Goal: Task Accomplishment & Management: Manage account settings

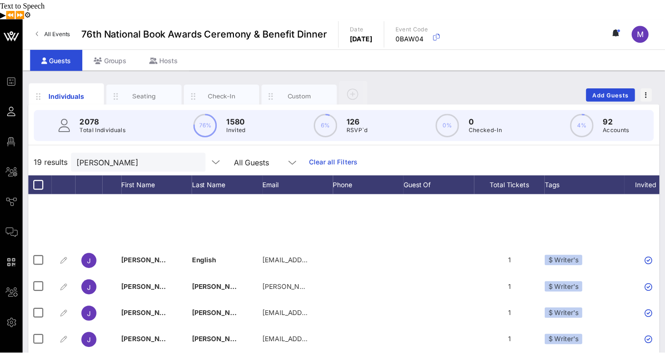
scroll to position [194, 0]
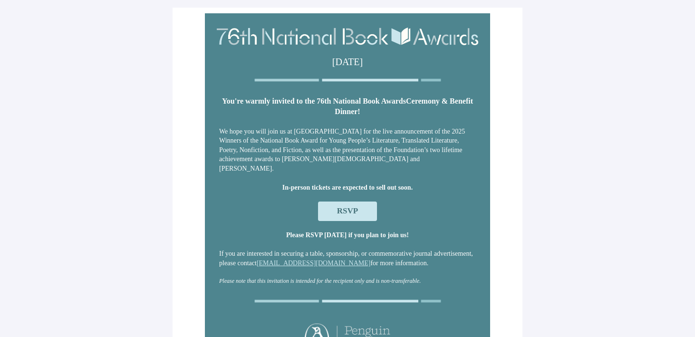
click at [367, 209] on span "RSVP" at bounding box center [347, 211] width 59 height 19
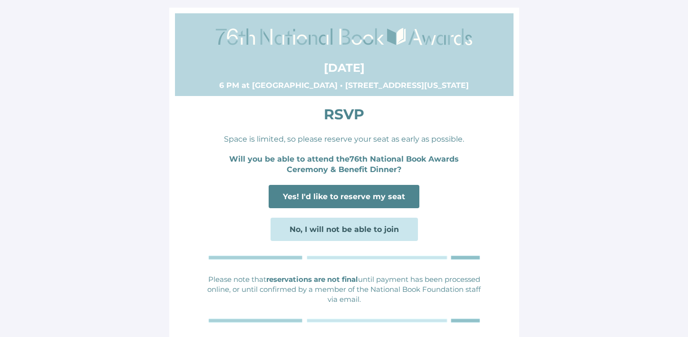
click at [382, 199] on span "Yes! I'd like to reserve my seat" at bounding box center [344, 196] width 122 height 9
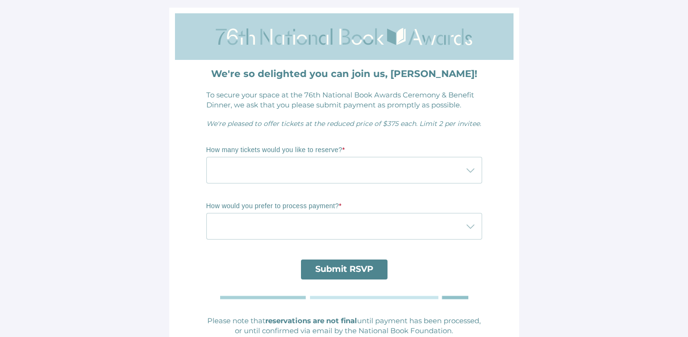
click at [367, 170] on div at bounding box center [334, 170] width 257 height 27
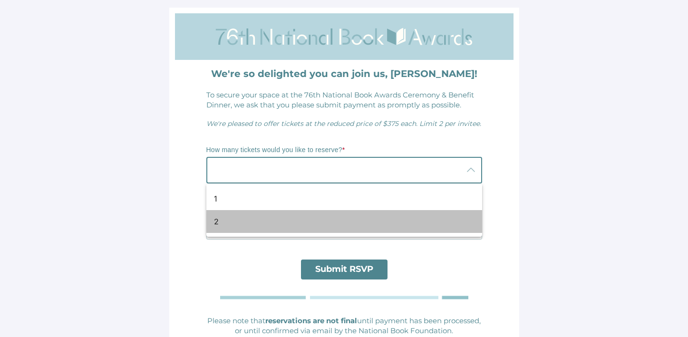
click at [340, 225] on div "2" at bounding box center [340, 221] width 253 height 11
type input "2"
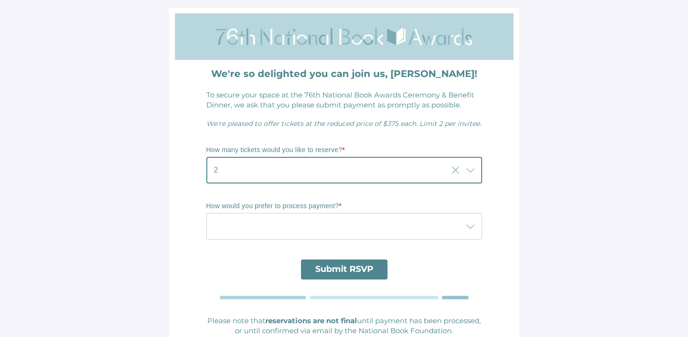
click at [342, 221] on div at bounding box center [334, 226] width 257 height 27
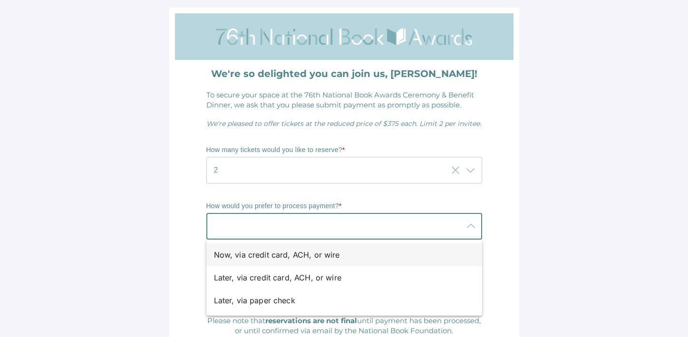
click at [323, 250] on div "Now, via credit card, ACH, or wire" at bounding box center [340, 254] width 253 height 11
type input "Now, via credit card, ACH, or wire"
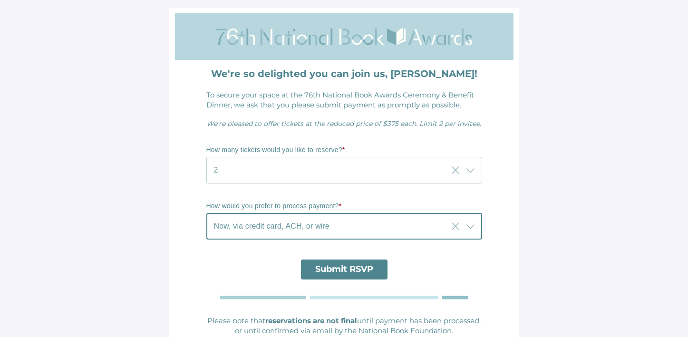
click at [336, 273] on span "Submit RSVP" at bounding box center [344, 269] width 58 height 10
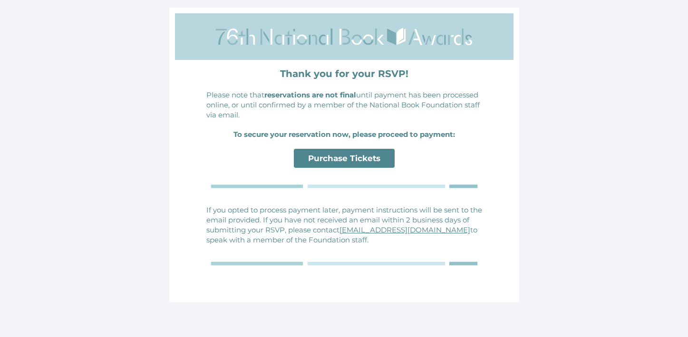
click at [373, 154] on span "Purchase Tickets" at bounding box center [344, 159] width 72 height 10
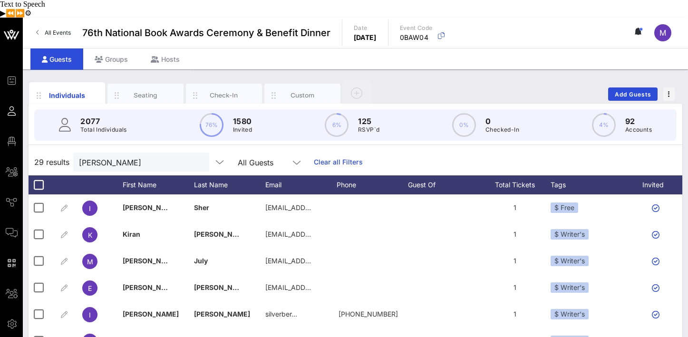
scroll to position [71, 203]
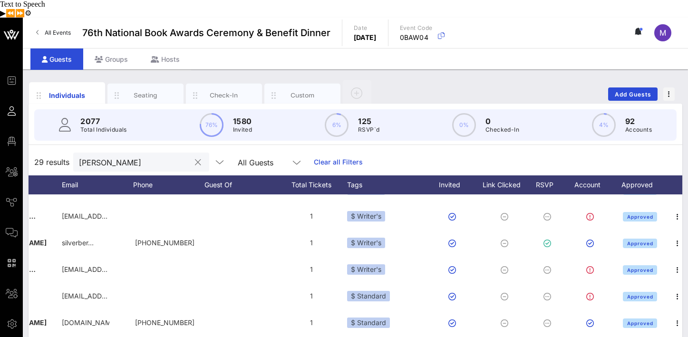
click at [105, 156] on input "Ira" at bounding box center [134, 162] width 111 height 12
type input "j"
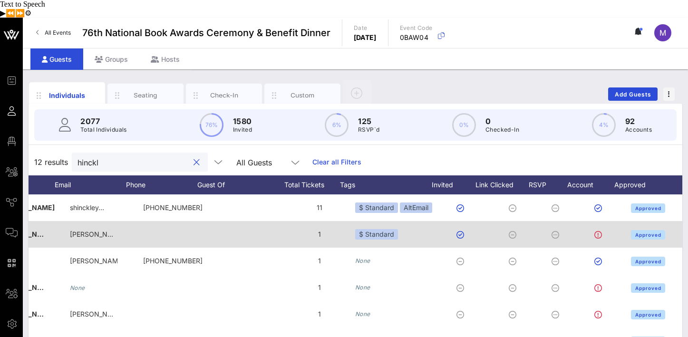
scroll to position [0, 0]
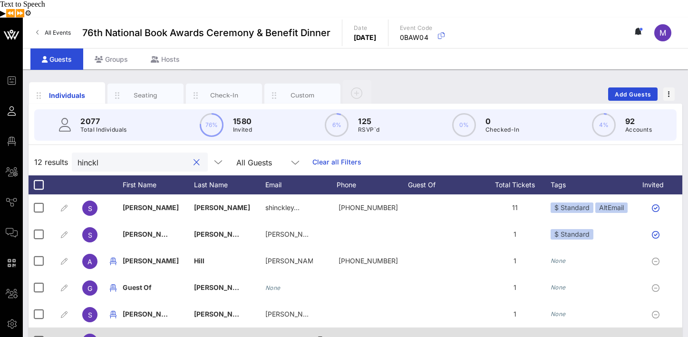
type input "hinckl"
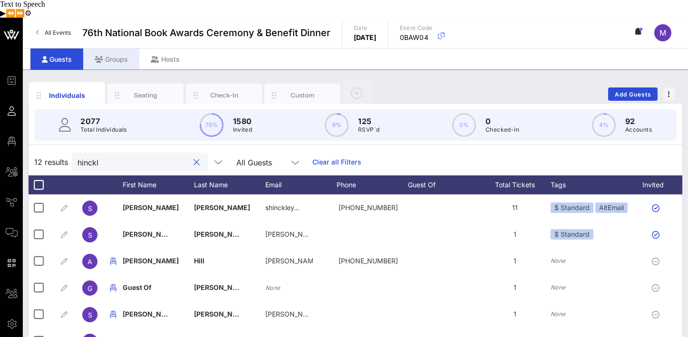
click at [111, 48] on div "Groups" at bounding box center [111, 58] width 56 height 21
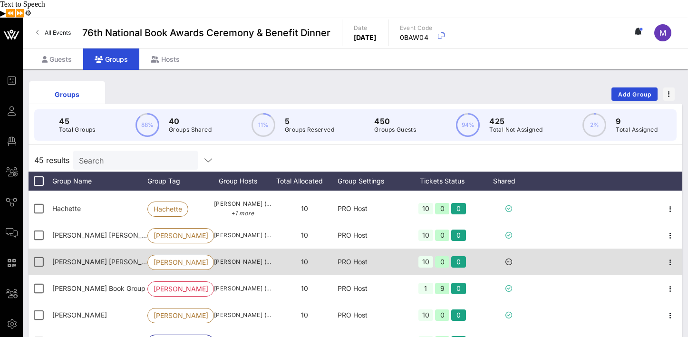
scroll to position [406, 0]
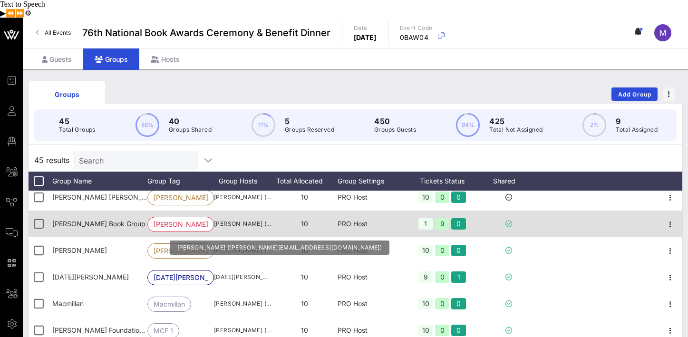
click at [257, 219] on span "Sara Hinckley (shinckley@hudsongroup.com)" at bounding box center [242, 224] width 57 height 10
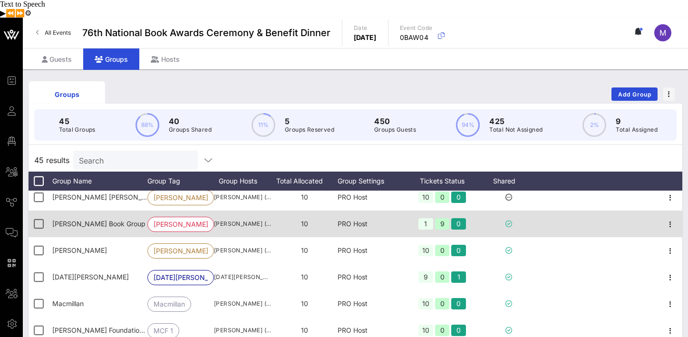
click at [102, 220] on span "[PERSON_NAME] Book Group" at bounding box center [98, 224] width 93 height 8
click at [193, 217] on span "[PERSON_NAME] Book Group" at bounding box center [181, 224] width 54 height 14
click at [85, 220] on span "[PERSON_NAME] Book Group" at bounding box center [98, 224] width 93 height 8
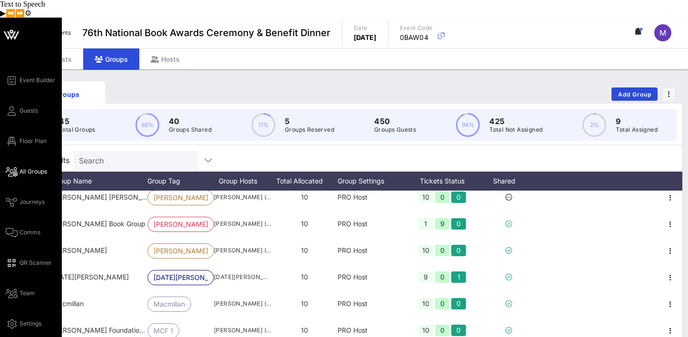
click at [36, 167] on span "All Groups" at bounding box center [33, 171] width 28 height 9
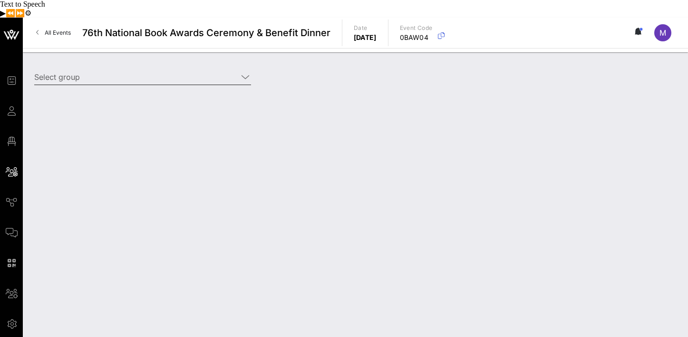
click at [248, 71] on icon at bounding box center [245, 76] width 9 height 11
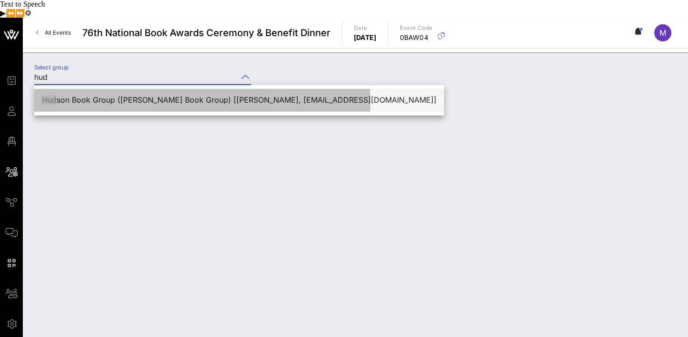
click at [166, 96] on div "Hud son Book Group (Hudson Book Group) [Sara Hinckley, shinckley@hudsongroup.co…" at bounding box center [239, 100] width 395 height 9
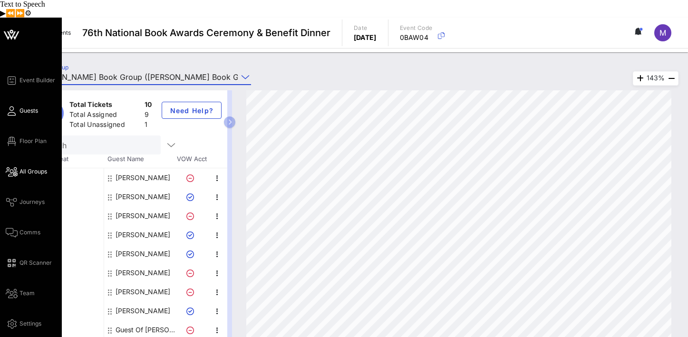
type input "Hudson Book Group (Hudson Book Group) [Sara Hinckley, shinckley@hudsongroup.com]"
click at [31, 106] on span "Guests" at bounding box center [28, 110] width 19 height 9
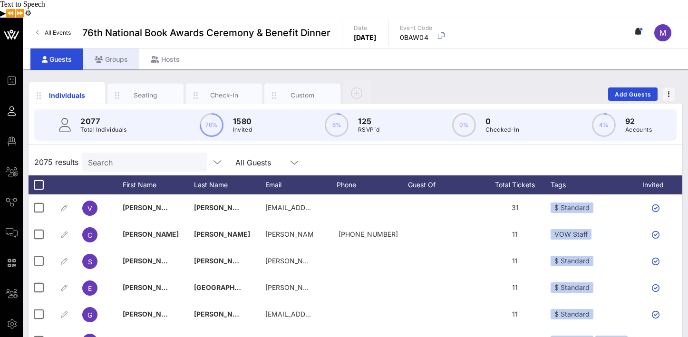
click at [112, 48] on div "Groups" at bounding box center [111, 58] width 56 height 21
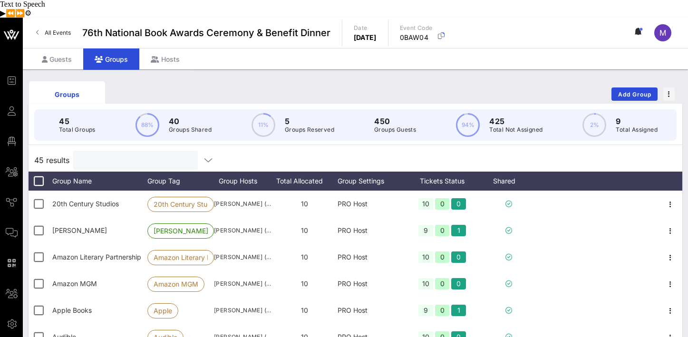
click at [138, 154] on input "text" at bounding box center [134, 160] width 111 height 12
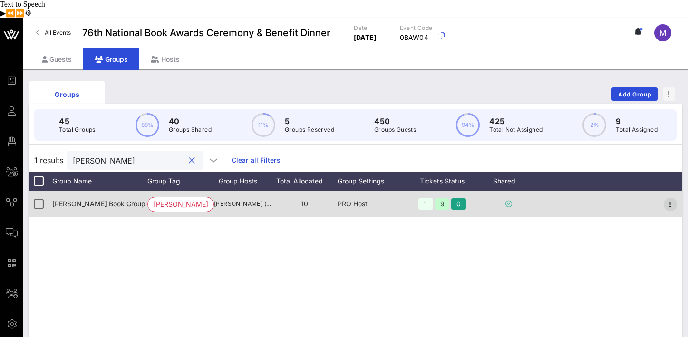
type input "hudson"
click at [669, 199] on icon "button" at bounding box center [669, 204] width 11 height 11
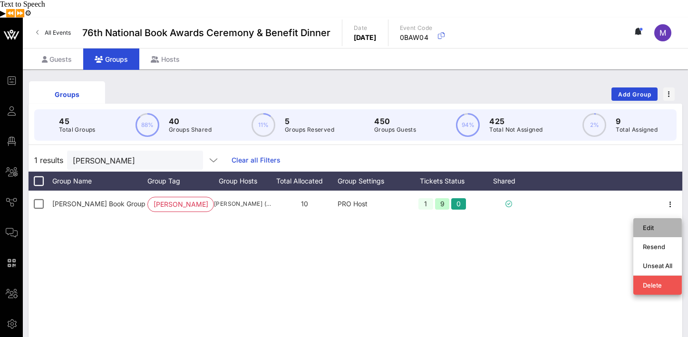
click at [661, 224] on div "Edit" at bounding box center [657, 228] width 29 height 8
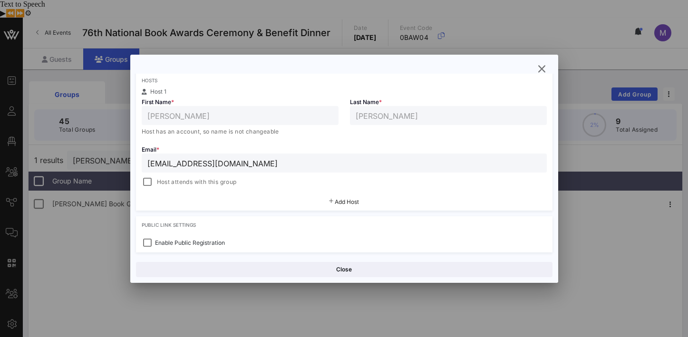
scroll to position [162, 0]
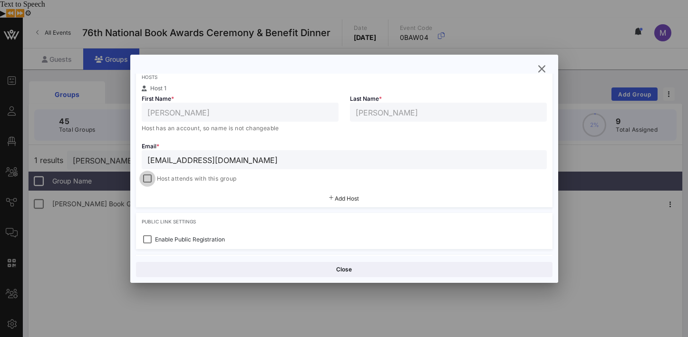
click at [147, 180] on div at bounding box center [147, 178] width 13 height 13
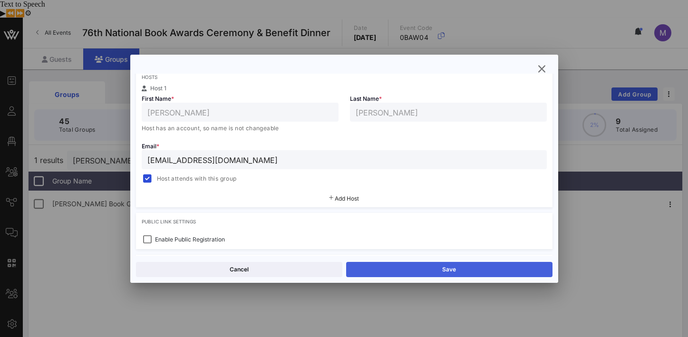
click at [449, 268] on button "Save" at bounding box center [449, 269] width 206 height 15
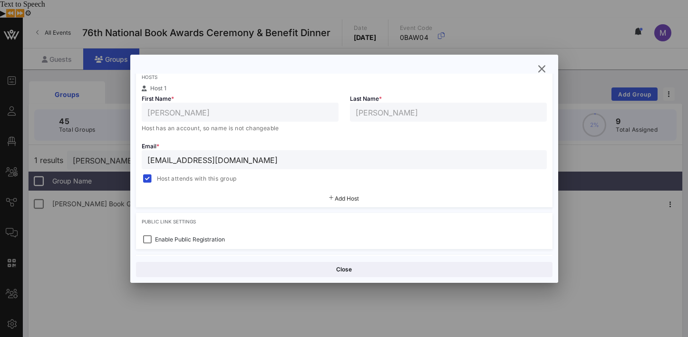
click at [609, 222] on div at bounding box center [344, 168] width 688 height 337
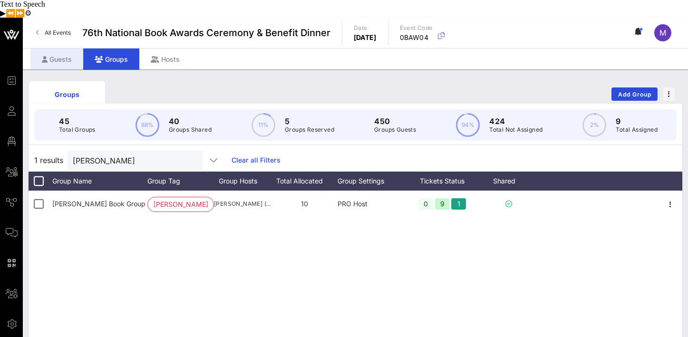
click at [58, 48] on div "Guests" at bounding box center [56, 58] width 53 height 21
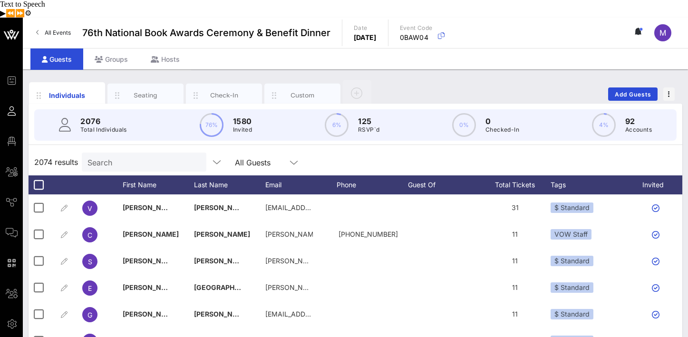
click at [133, 156] on input "Search" at bounding box center [142, 162] width 111 height 12
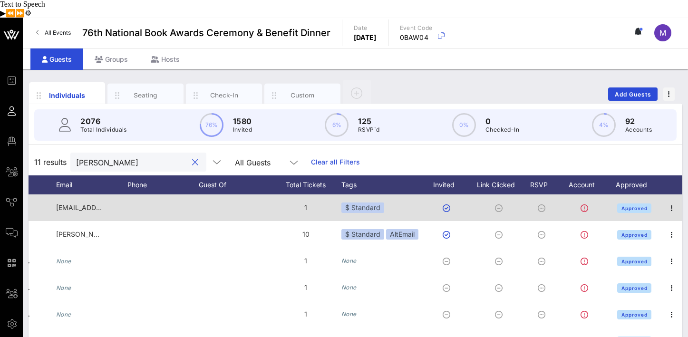
scroll to position [0, 211]
type input "markus"
click at [664, 202] on icon "button" at bounding box center [669, 207] width 11 height 11
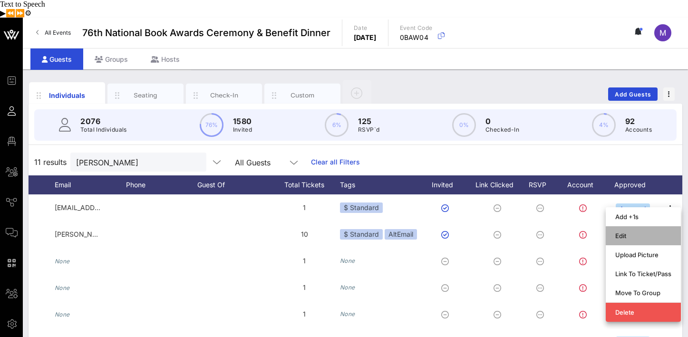
click at [635, 232] on div "Edit" at bounding box center [643, 236] width 56 height 8
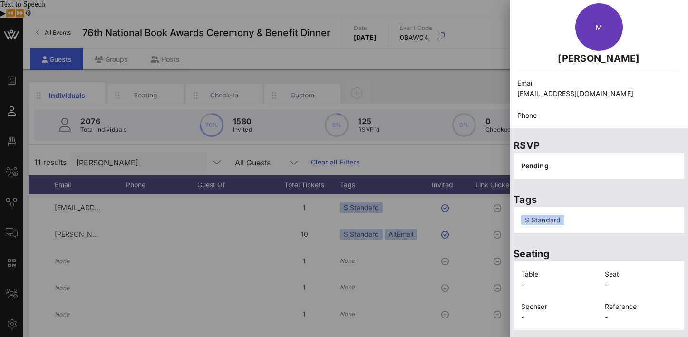
scroll to position [0, 0]
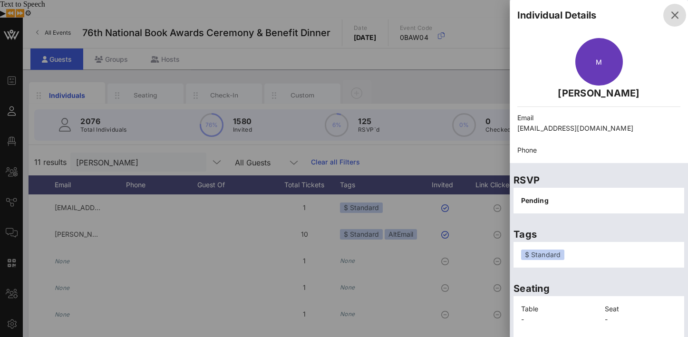
click at [669, 15] on icon "button" at bounding box center [674, 15] width 11 height 11
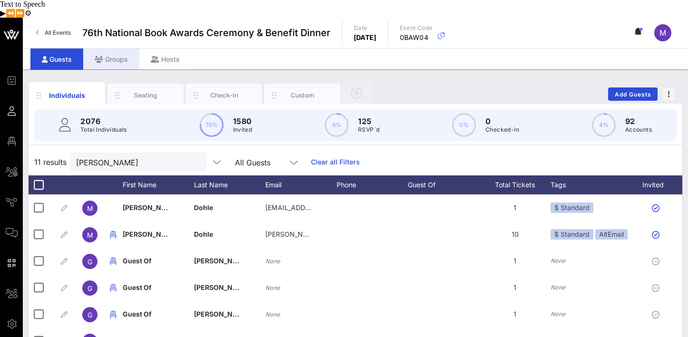
click at [114, 48] on div "Groups" at bounding box center [111, 58] width 56 height 21
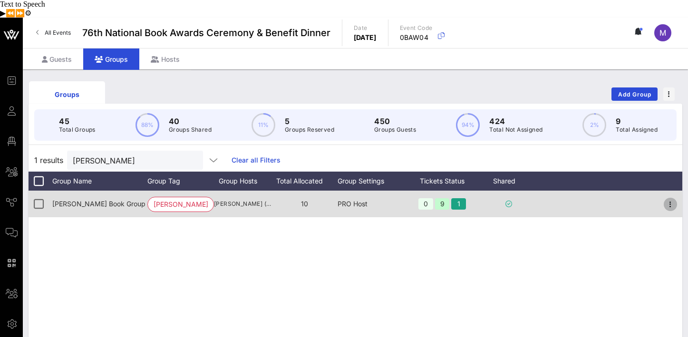
click at [669, 199] on icon "button" at bounding box center [669, 204] width 11 height 11
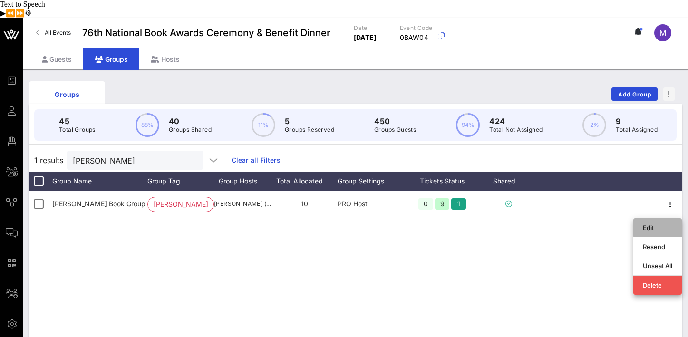
click at [663, 224] on div "Edit" at bounding box center [657, 228] width 29 height 8
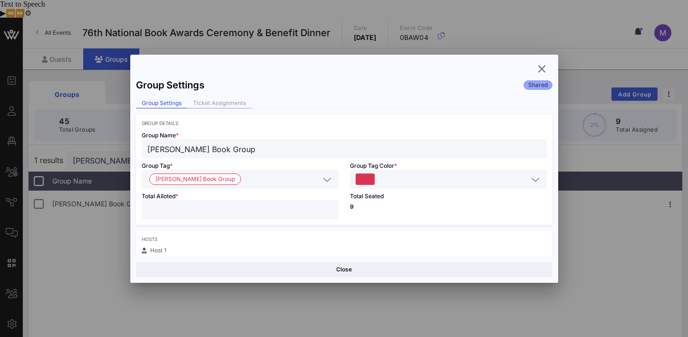
click at [237, 98] on div "Ticket Assignments" at bounding box center [219, 103] width 64 height 10
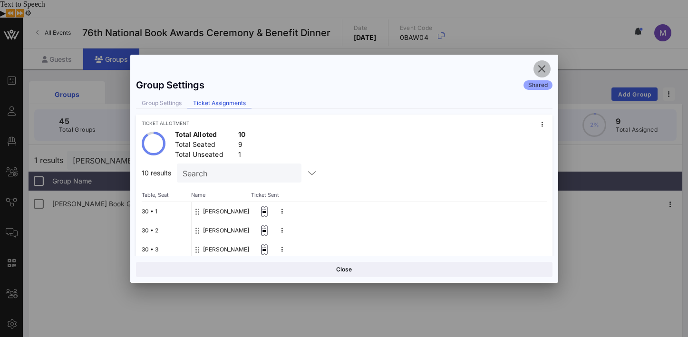
click at [540, 67] on icon "button" at bounding box center [541, 68] width 11 height 11
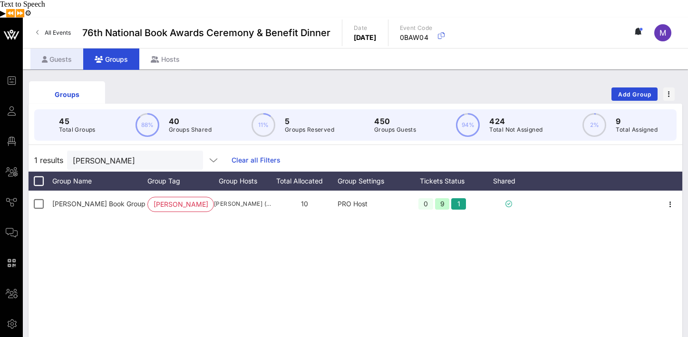
click at [71, 48] on div "Guests" at bounding box center [56, 58] width 53 height 21
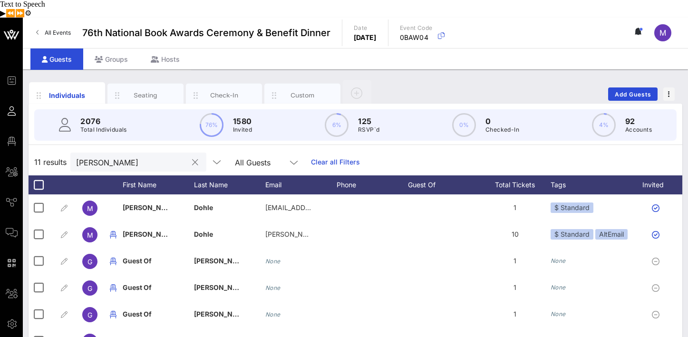
click at [140, 156] on input "markus" at bounding box center [131, 162] width 111 height 12
click at [141, 156] on input "markus" at bounding box center [131, 162] width 111 height 12
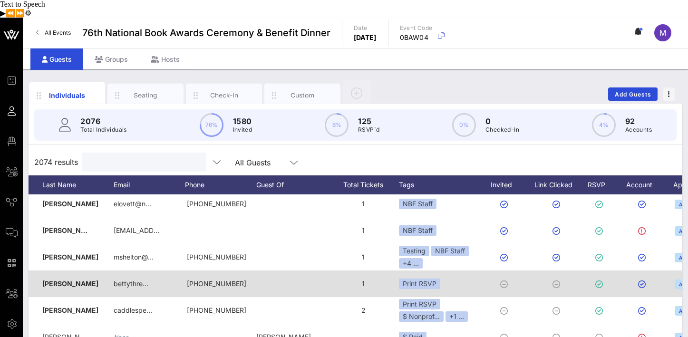
scroll to position [0, 211]
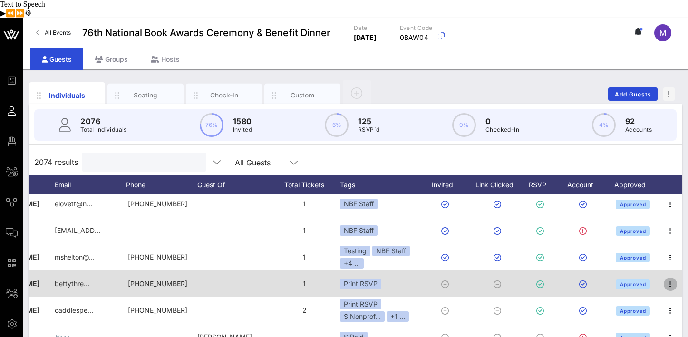
click at [664, 279] on icon "button" at bounding box center [669, 284] width 11 height 11
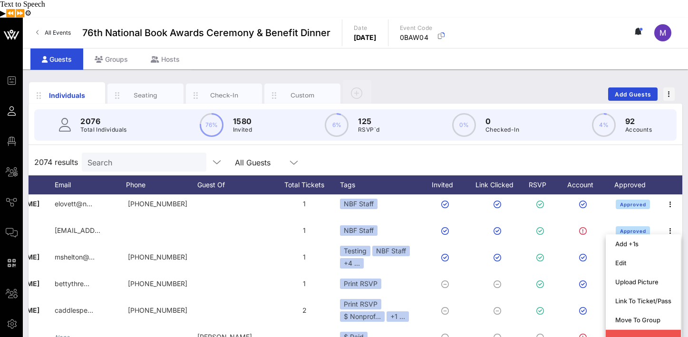
click at [551, 149] on div "2074 results Search All Guests" at bounding box center [356, 162] width 654 height 27
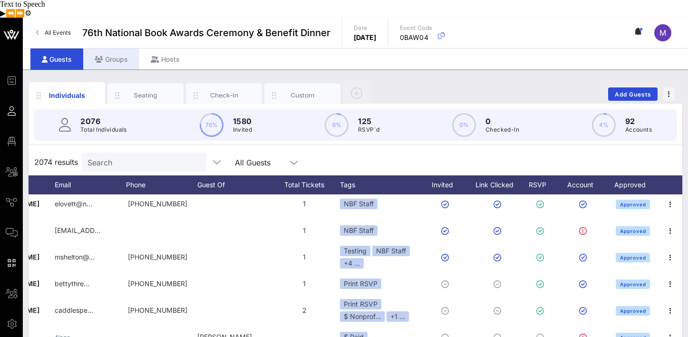
click at [116, 48] on div "Groups" at bounding box center [111, 58] width 56 height 21
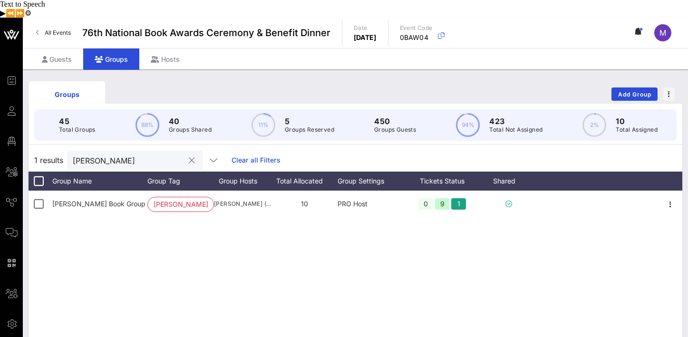
click at [135, 154] on input "hudson" at bounding box center [128, 160] width 111 height 12
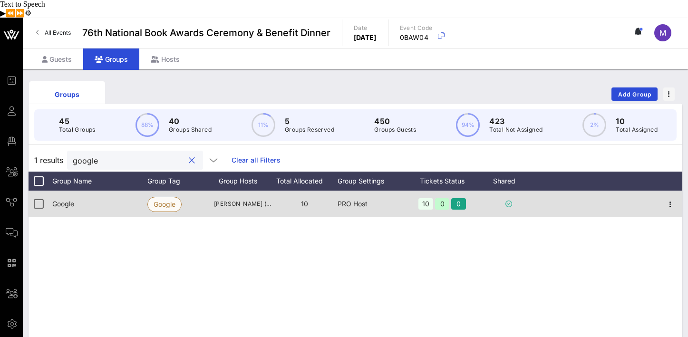
click at [175, 197] on span "Google" at bounding box center [165, 204] width 22 height 14
click at [671, 199] on icon "button" at bounding box center [669, 204] width 11 height 11
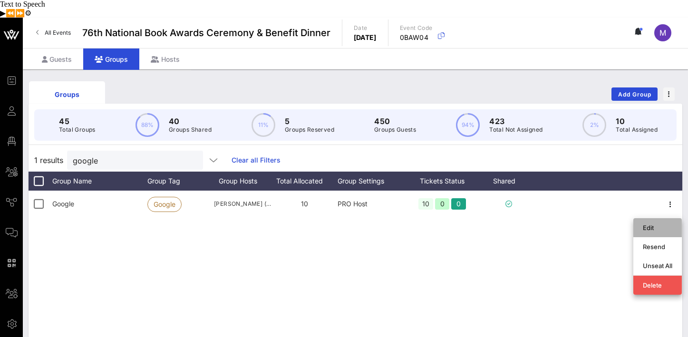
click at [664, 224] on div "Edit" at bounding box center [657, 228] width 29 height 8
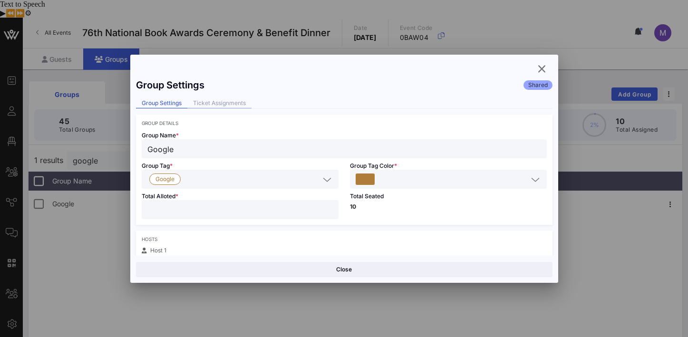
click at [231, 104] on div "Ticket Assignments" at bounding box center [219, 103] width 64 height 10
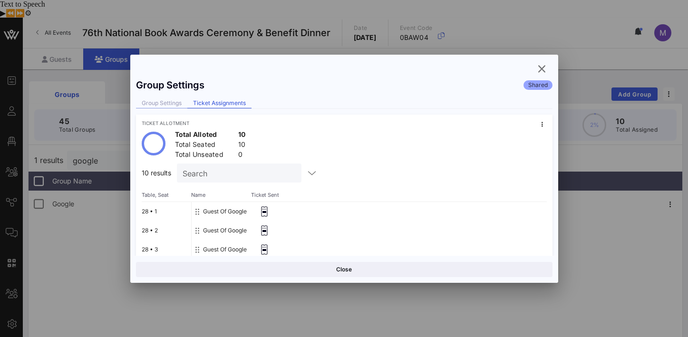
click at [172, 106] on div "Group Settings" at bounding box center [161, 103] width 51 height 10
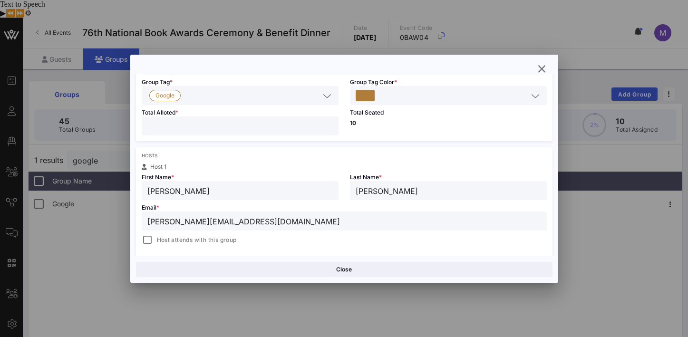
scroll to position [134, 0]
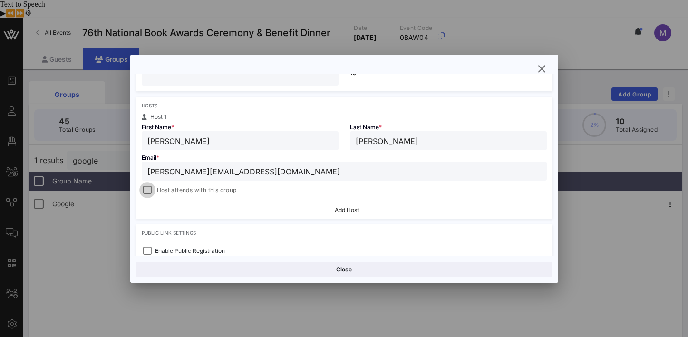
click at [147, 190] on div at bounding box center [147, 189] width 13 height 13
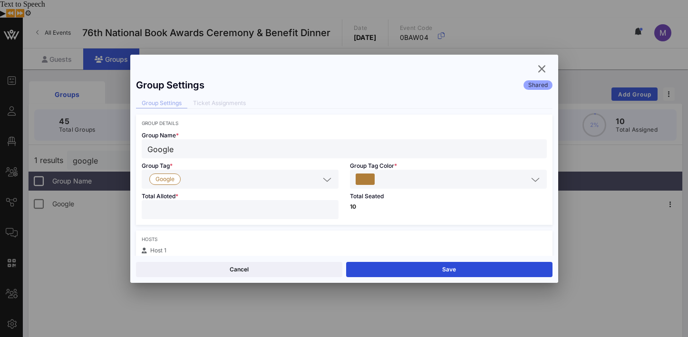
scroll to position [0, 0]
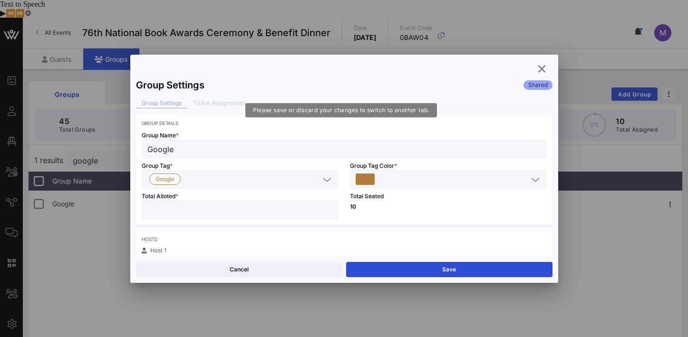
click at [222, 103] on div "Group Settings Ticket Assignments" at bounding box center [344, 103] width 416 height 10
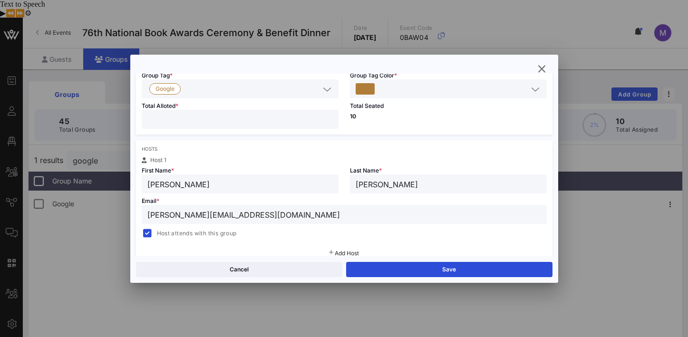
scroll to position [115, 0]
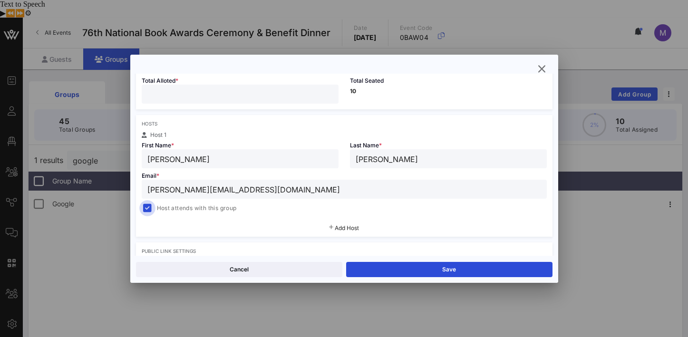
click at [152, 209] on div at bounding box center [147, 208] width 13 height 13
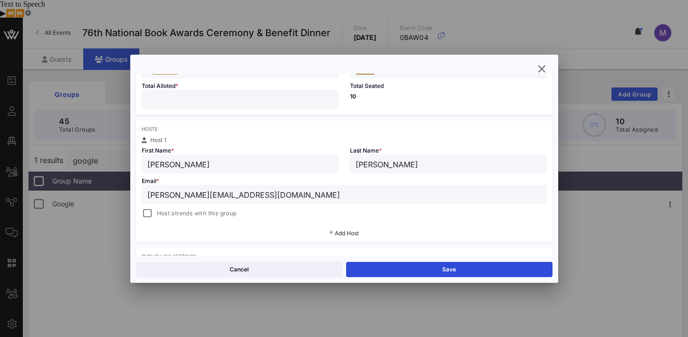
scroll to position [0, 0]
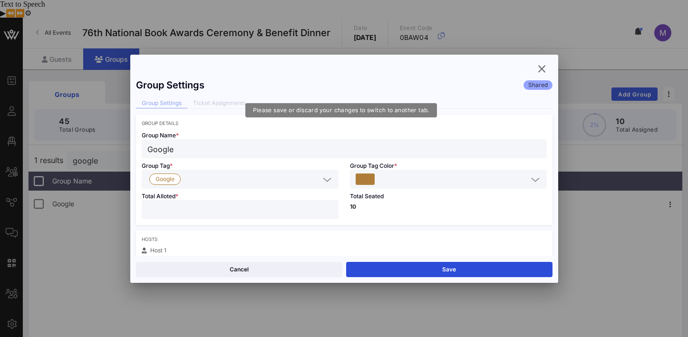
click at [227, 101] on div "Group Settings Ticket Assignments" at bounding box center [344, 103] width 416 height 10
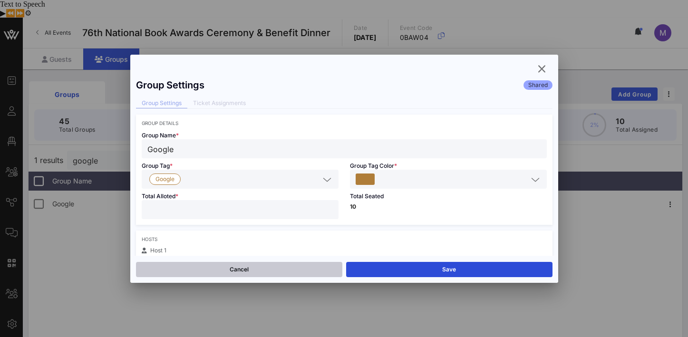
click at [249, 271] on button "Cancel" at bounding box center [239, 269] width 206 height 15
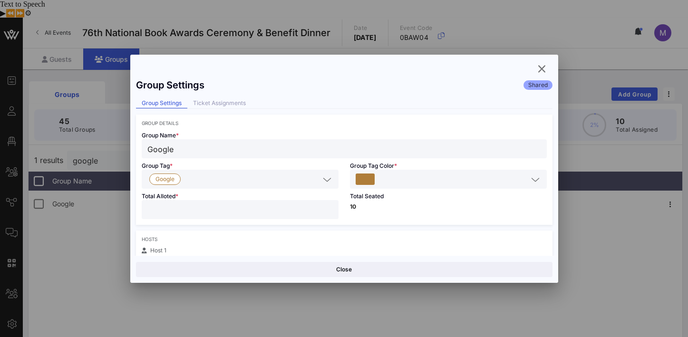
click at [229, 103] on div "Ticket Assignments" at bounding box center [219, 103] width 64 height 10
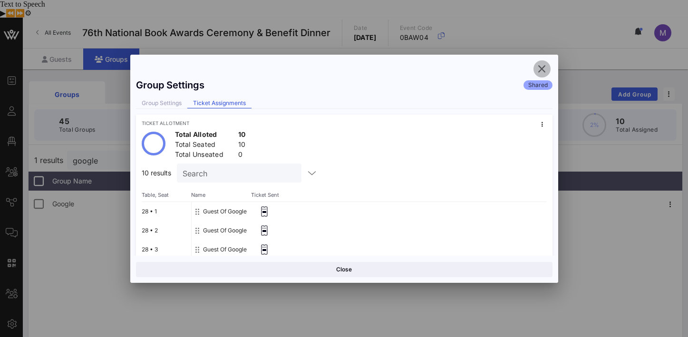
click at [540, 67] on icon "button" at bounding box center [541, 68] width 11 height 11
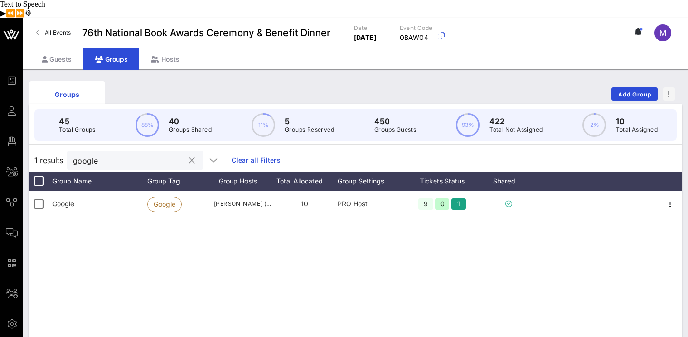
click at [122, 154] on input "google" at bounding box center [128, 160] width 111 height 12
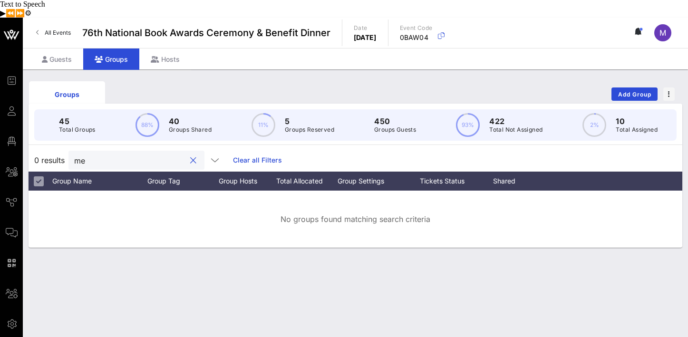
type input "m"
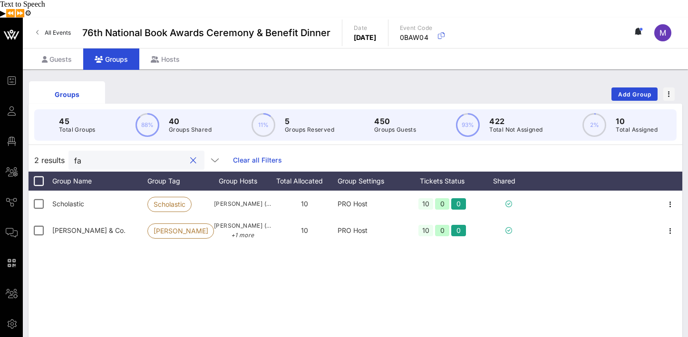
type input "f"
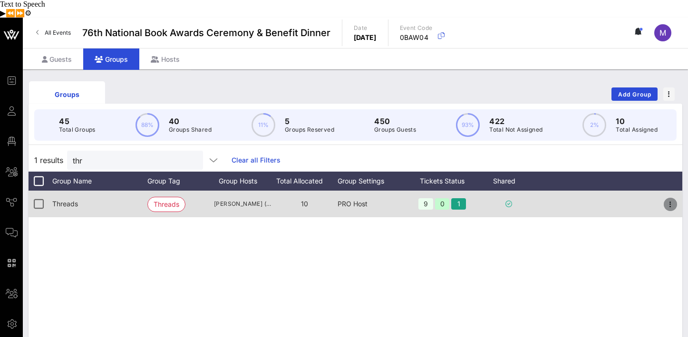
click at [671, 199] on icon "button" at bounding box center [669, 204] width 11 height 11
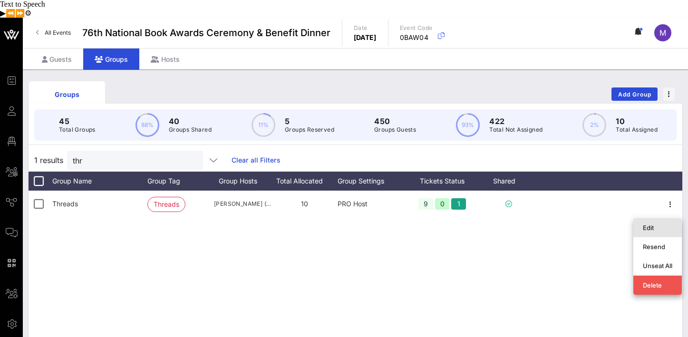
click at [655, 224] on div "Edit" at bounding box center [657, 228] width 29 height 8
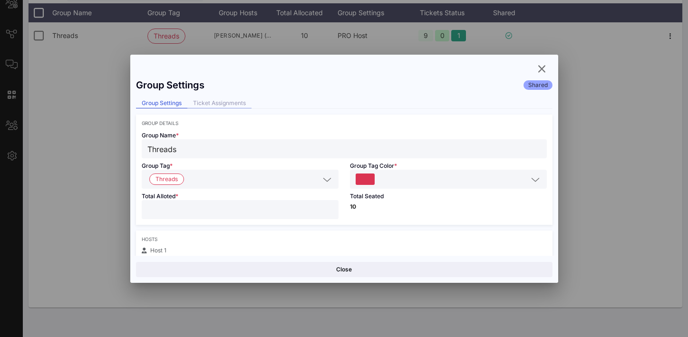
click at [213, 102] on div "Ticket Assignments" at bounding box center [219, 103] width 64 height 10
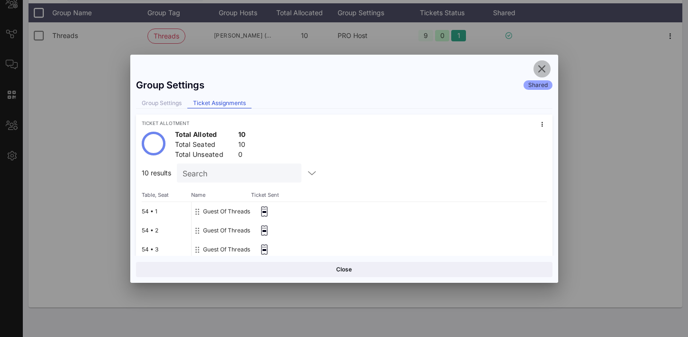
click at [540, 66] on icon "button" at bounding box center [541, 68] width 11 height 11
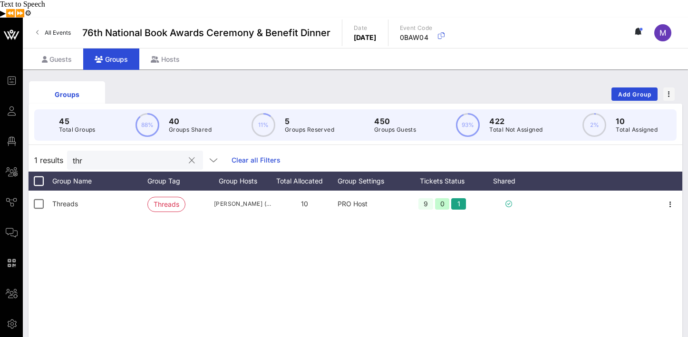
click at [124, 154] on input "thr" at bounding box center [128, 160] width 111 height 12
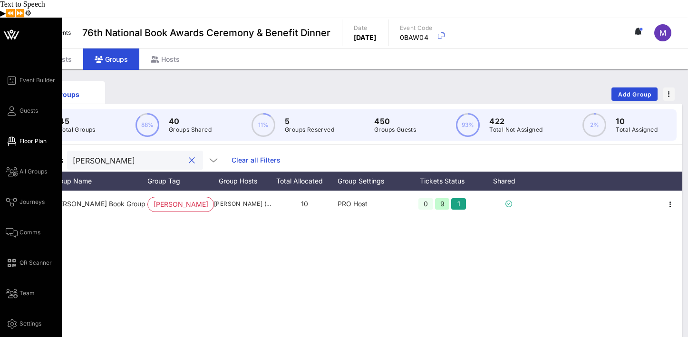
type input "hudson"
click at [15, 141] on icon at bounding box center [12, 141] width 12 height 1
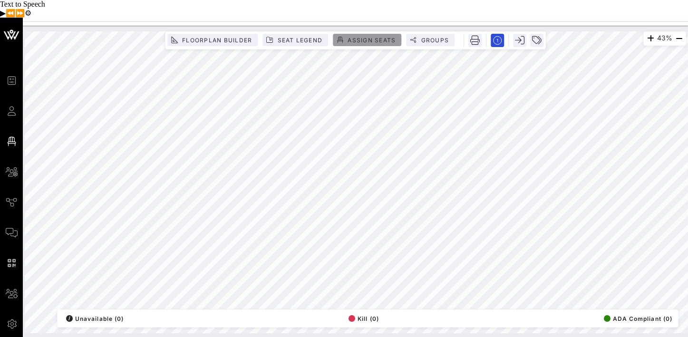
click at [371, 37] on span "Assign Seats" at bounding box center [371, 40] width 48 height 7
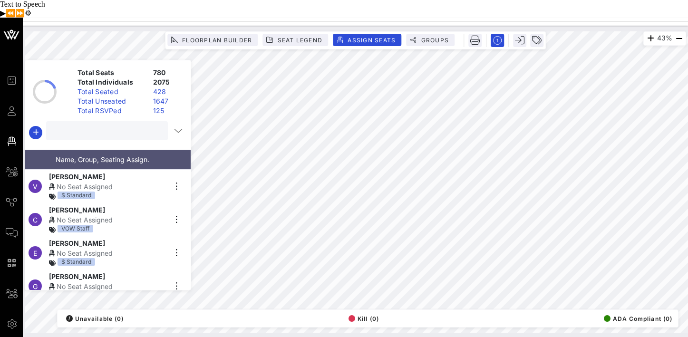
click at [114, 125] on input "text" at bounding box center [106, 131] width 108 height 12
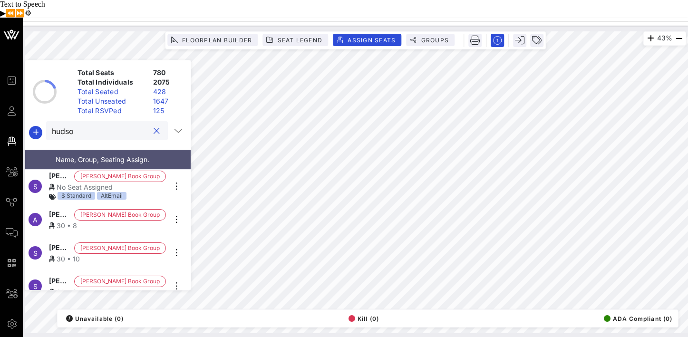
type input "hudso"
click at [89, 182] on div "No Seat Assigned" at bounding box center [107, 187] width 117 height 10
click at [428, 37] on span "Groups" at bounding box center [434, 40] width 29 height 7
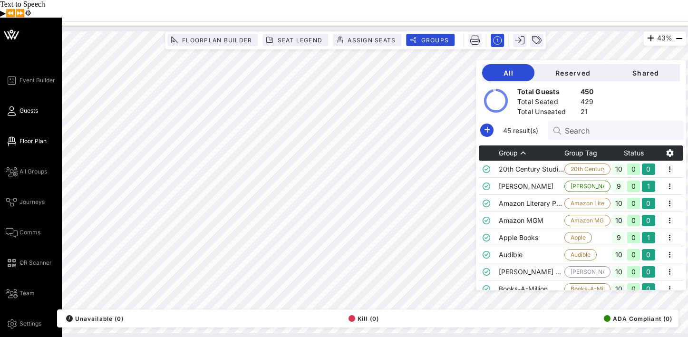
click at [10, 110] on icon at bounding box center [12, 110] width 12 height 1
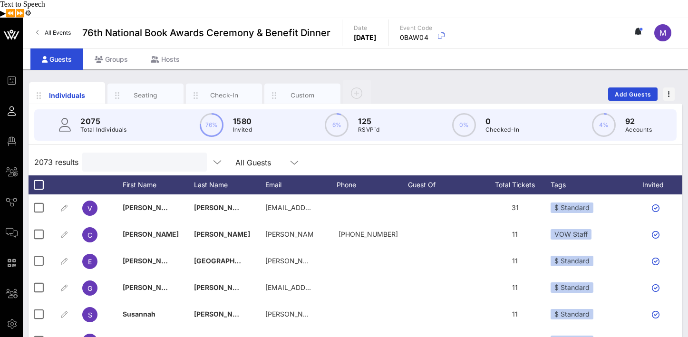
click at [146, 156] on input "text" at bounding box center [143, 162] width 111 height 12
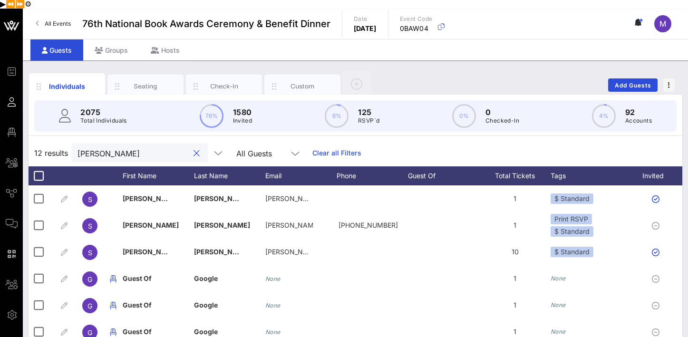
scroll to position [12, 0]
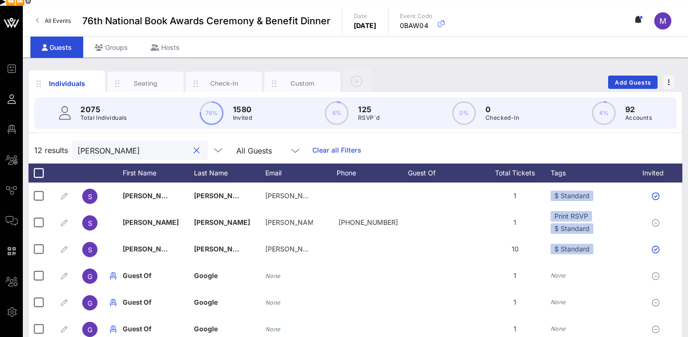
type input "sabrina"
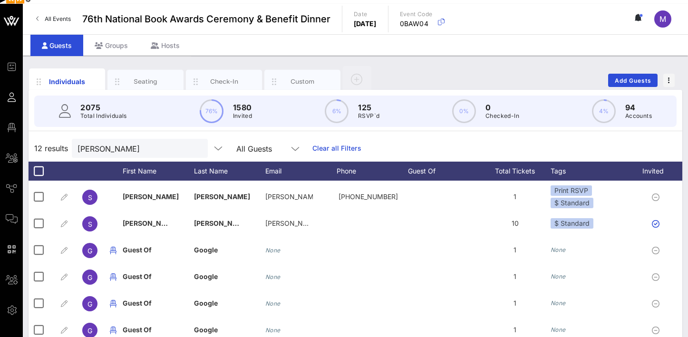
scroll to position [135, 0]
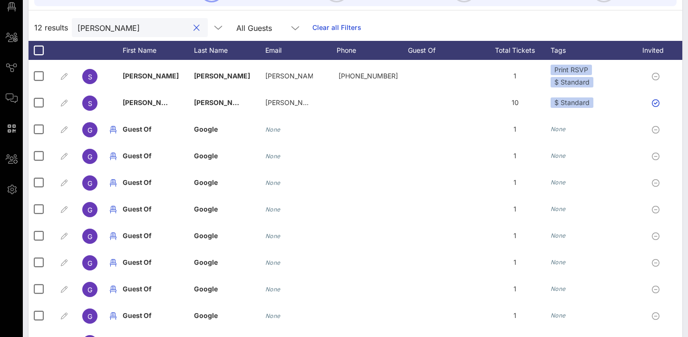
click at [129, 21] on input "sabrina" at bounding box center [132, 27] width 111 height 12
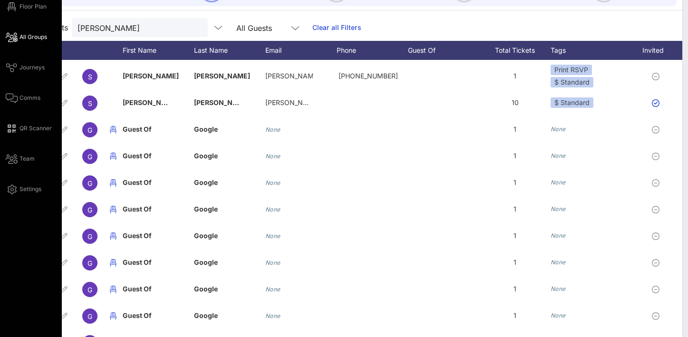
click at [35, 33] on span "All Groups" at bounding box center [33, 37] width 28 height 9
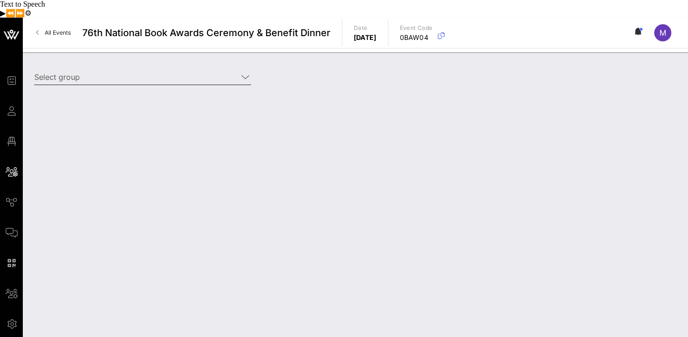
click at [244, 71] on icon at bounding box center [245, 76] width 9 height 11
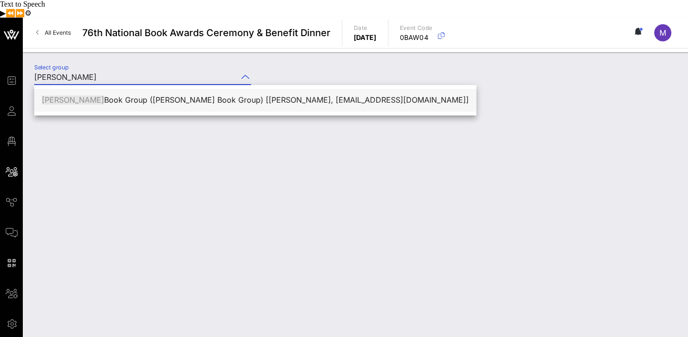
click at [255, 96] on div "Hudson Book Group (Hudson Book Group) [Sara Hinckley, shinckley@hudsongroup.com]" at bounding box center [255, 100] width 427 height 9
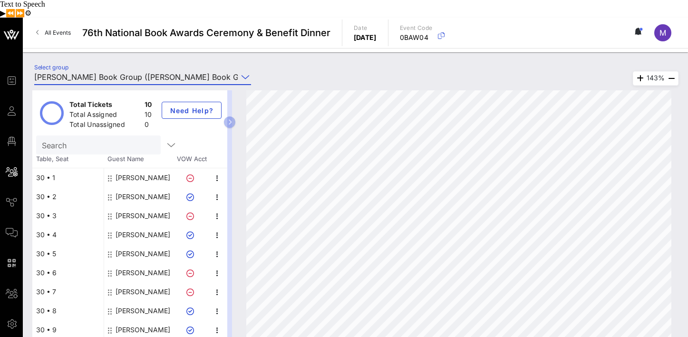
type input "Hudson Book Group (Hudson Book Group) [Sara Hinckley, shinckley@hudsongroup.com]"
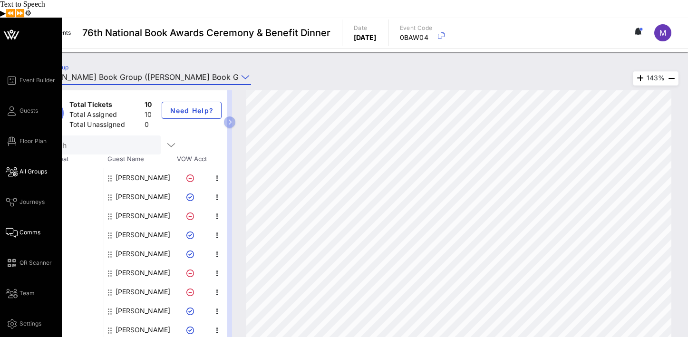
click at [37, 228] on span "Comms" at bounding box center [29, 232] width 21 height 9
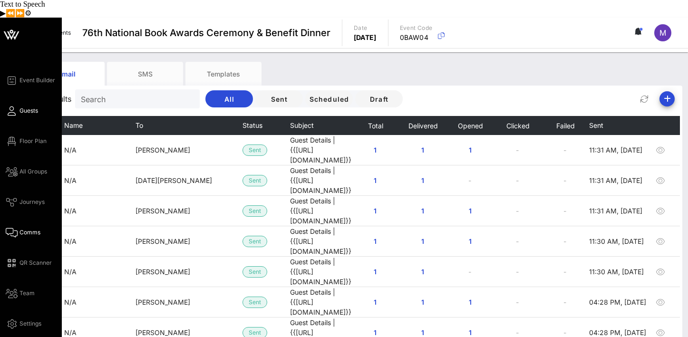
click at [20, 106] on span "Guests" at bounding box center [28, 110] width 19 height 9
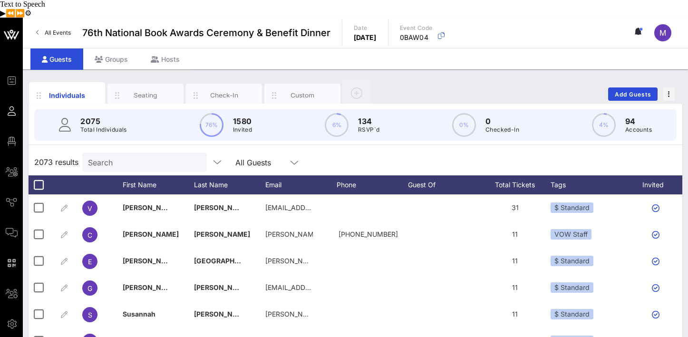
click at [138, 156] on input "Search" at bounding box center [143, 162] width 111 height 12
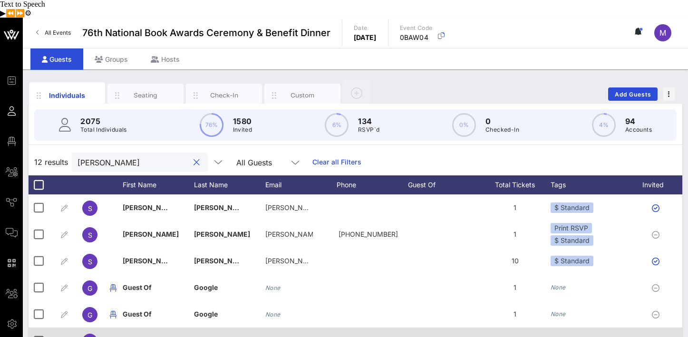
type input "sabrina"
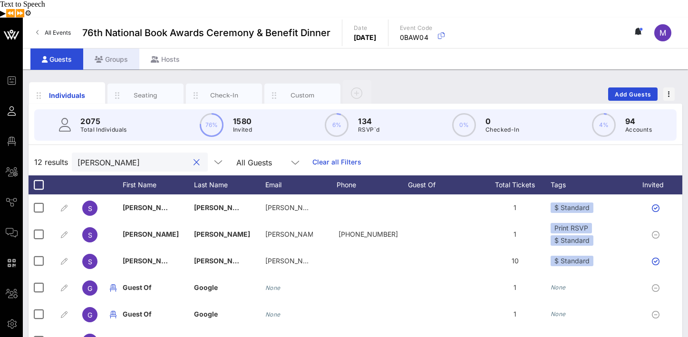
click at [105, 48] on div "Groups" at bounding box center [111, 58] width 56 height 21
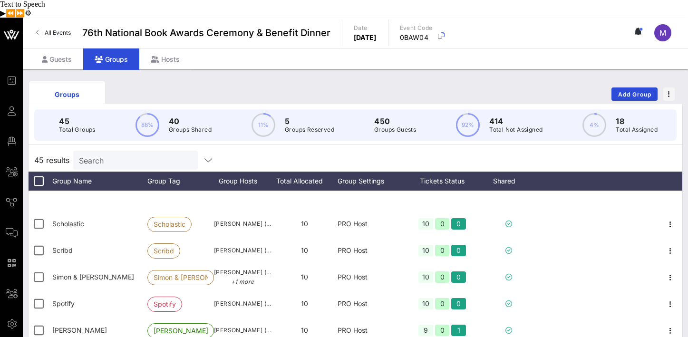
scroll to position [913, 0]
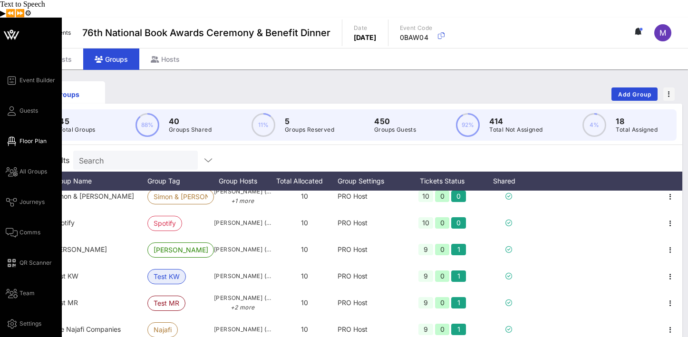
click at [36, 137] on span "Floor Plan" at bounding box center [32, 141] width 27 height 9
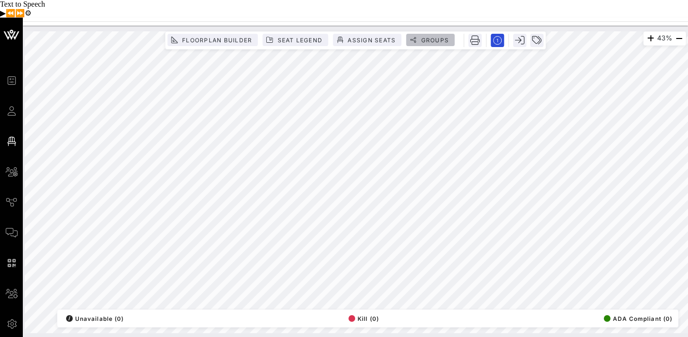
click at [435, 37] on span "Groups" at bounding box center [434, 40] width 29 height 7
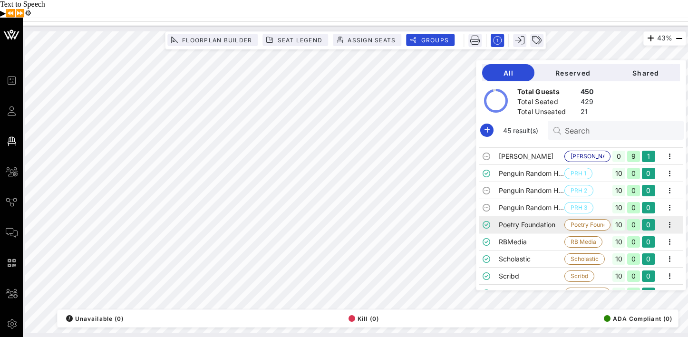
scroll to position [444, 0]
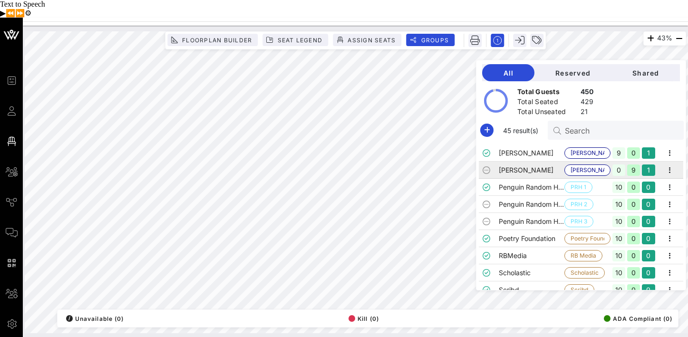
click at [564, 162] on td "[PERSON_NAME]" at bounding box center [532, 170] width 66 height 17
click at [381, 37] on span "Assign Seats" at bounding box center [371, 40] width 48 height 7
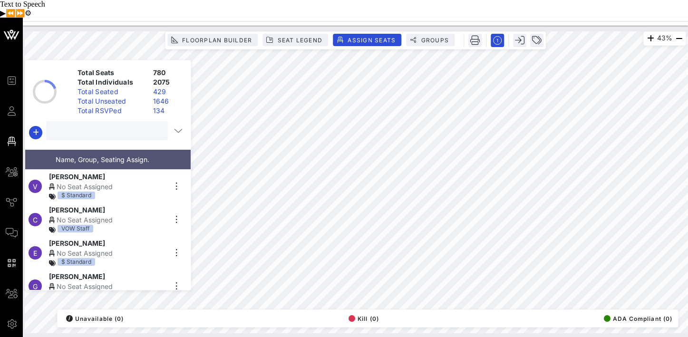
click at [111, 125] on input "text" at bounding box center [106, 131] width 108 height 12
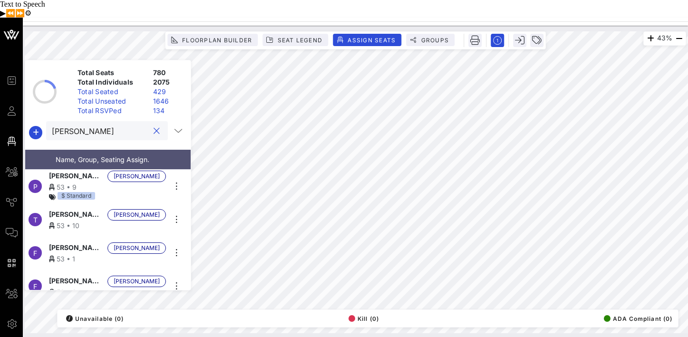
type input "[PERSON_NAME]"
click at [76, 182] on div "53 • 9" at bounding box center [107, 187] width 117 height 10
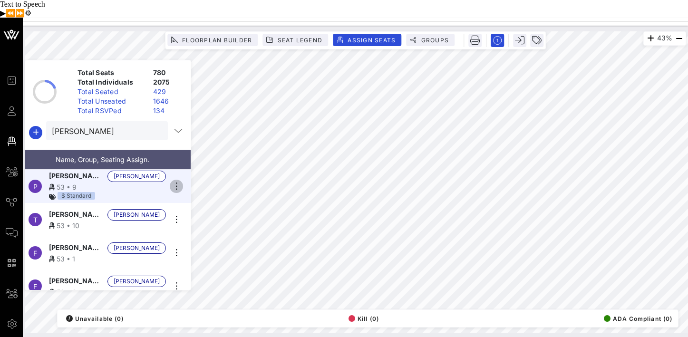
click at [177, 181] on icon "button" at bounding box center [176, 186] width 11 height 11
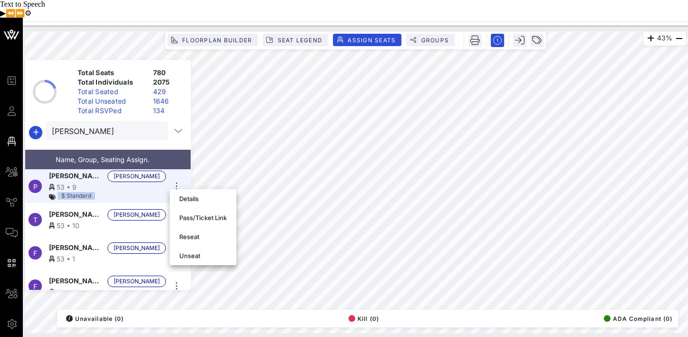
click at [69, 94] on div "Total Seats 780 Total Individuals 2075 Total Seated 429 Total Unseated 1646 Tot…" at bounding box center [112, 92] width 158 height 48
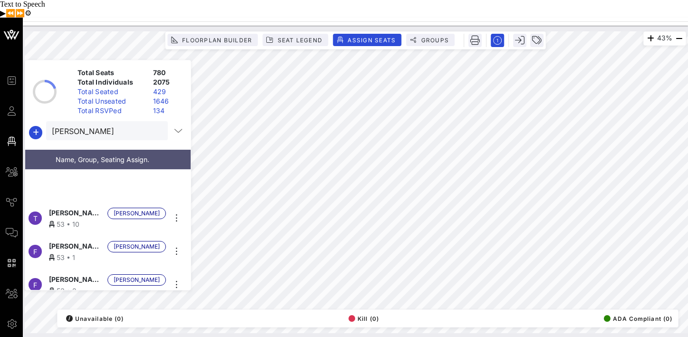
scroll to position [0, 0]
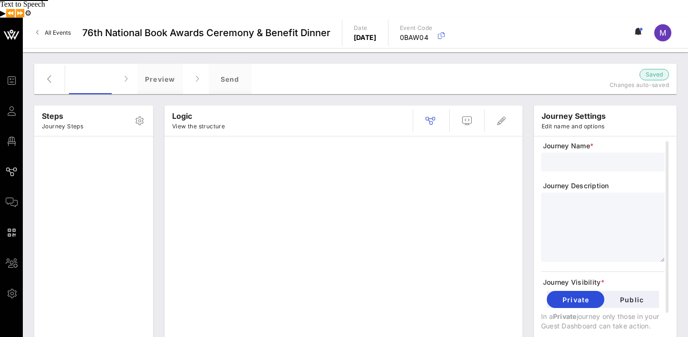
type input "Guest Information Form"
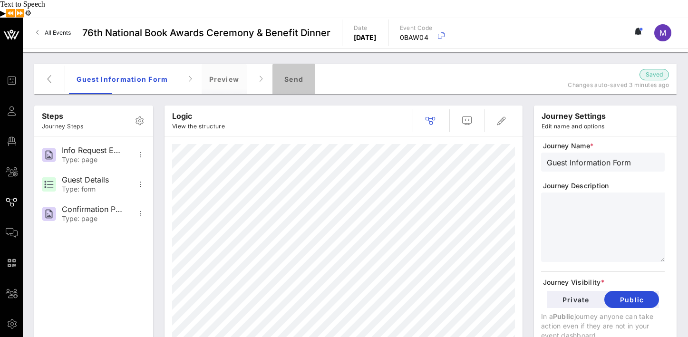
click at [291, 64] on div "Send" at bounding box center [293, 79] width 43 height 30
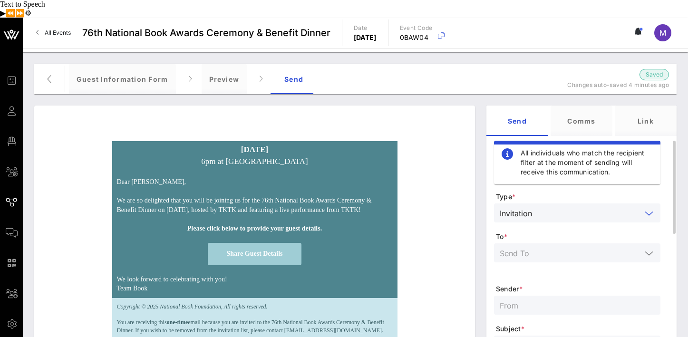
click at [564, 207] on input "text" at bounding box center [589, 213] width 106 height 12
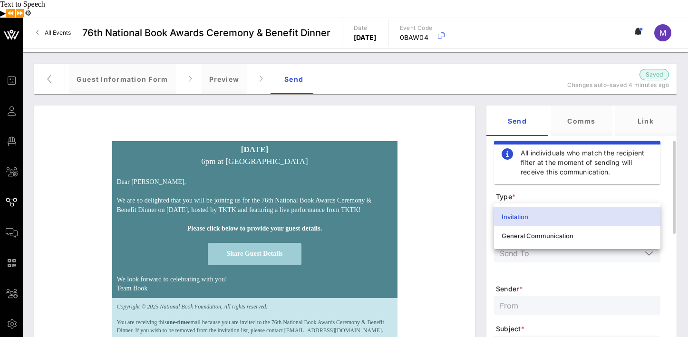
click at [561, 192] on span "Type *" at bounding box center [578, 197] width 164 height 10
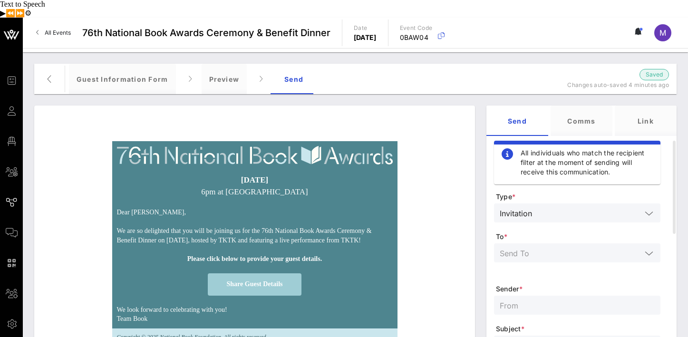
scroll to position [48, 0]
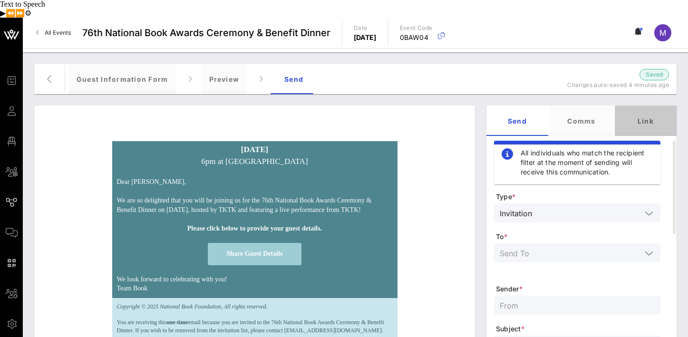
click at [642, 106] on div "Link" at bounding box center [646, 121] width 62 height 30
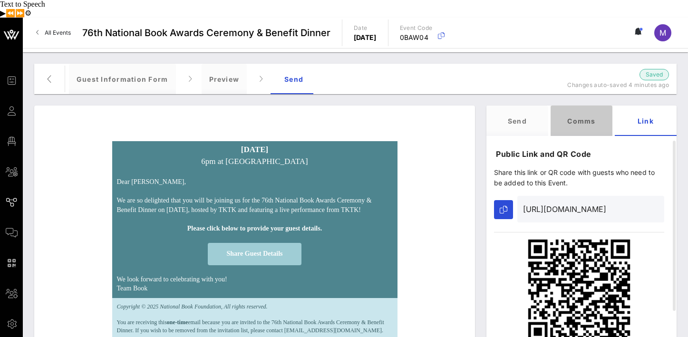
click at [586, 106] on div "Comms" at bounding box center [581, 121] width 62 height 30
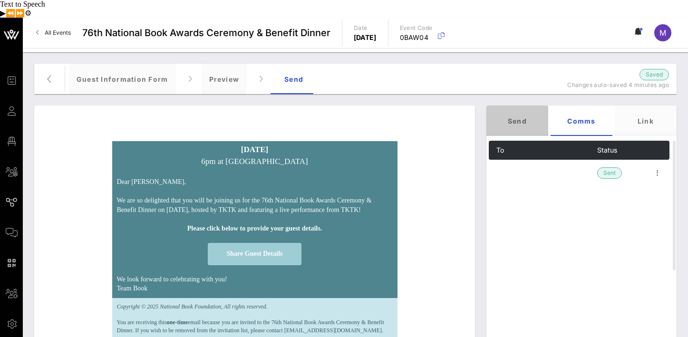
click at [511, 109] on div "Send" at bounding box center [517, 121] width 62 height 30
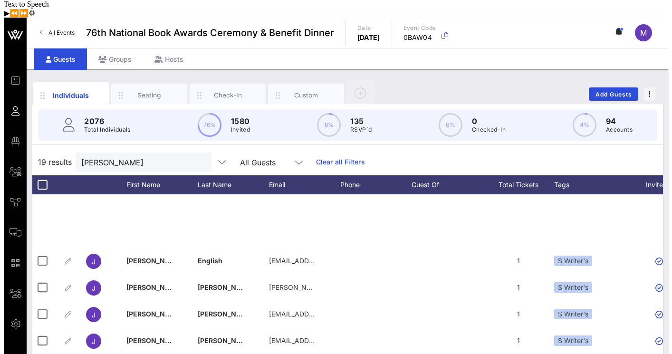
scroll to position [194, 0]
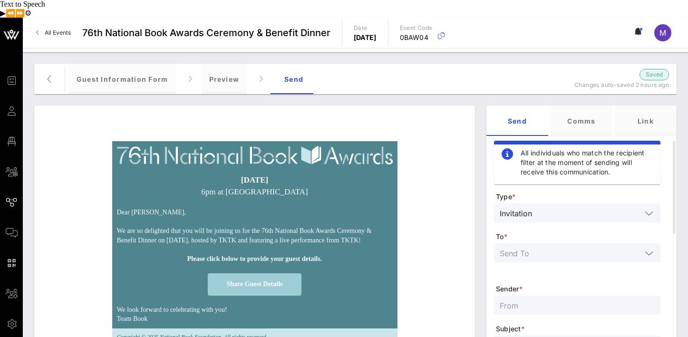
scroll to position [48, 0]
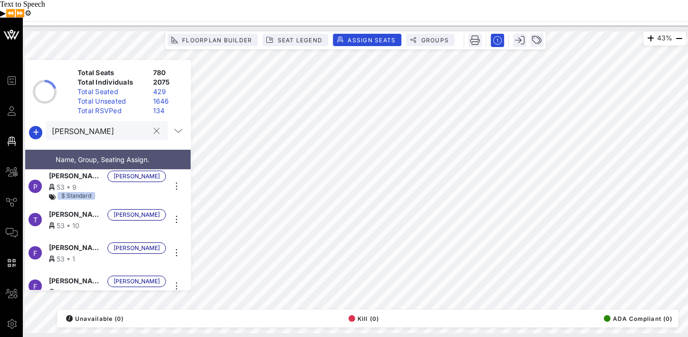
click at [96, 125] on input "[PERSON_NAME]" at bounding box center [100, 131] width 97 height 12
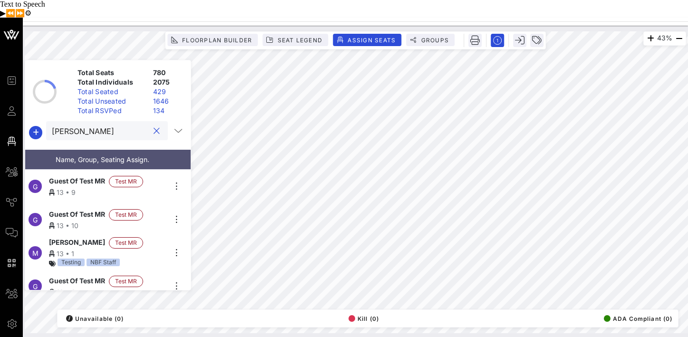
type input "[PERSON_NAME]"
click at [95, 176] on span "Guest Of Test MR" at bounding box center [77, 181] width 56 height 11
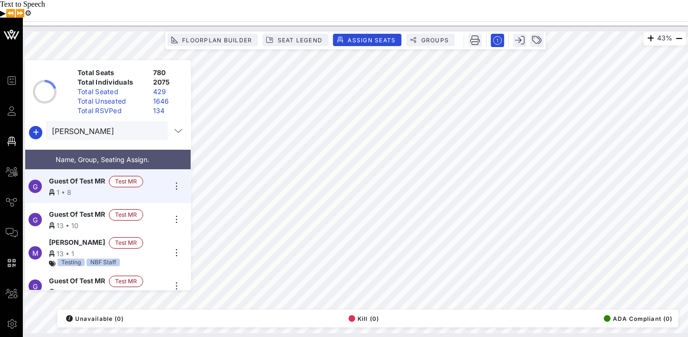
drag, startPoint x: 78, startPoint y: 200, endPoint x: 183, endPoint y: 191, distance: 105.0
click at [78, 221] on div "13 • 10" at bounding box center [107, 226] width 117 height 10
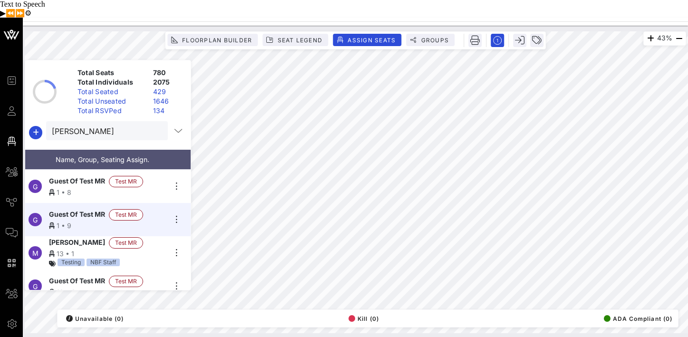
click at [78, 249] on div "13 • 1" at bounding box center [107, 254] width 117 height 10
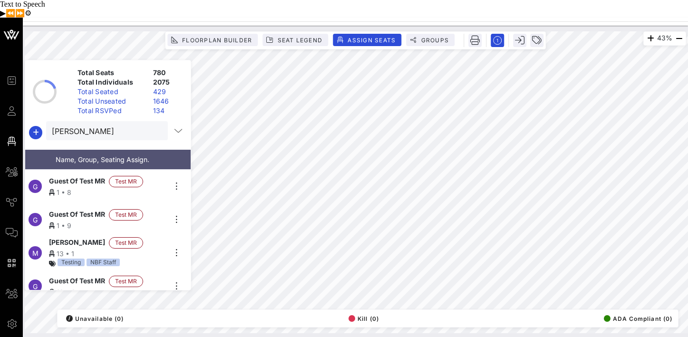
click at [80, 237] on span "[PERSON_NAME]" at bounding box center [77, 242] width 56 height 11
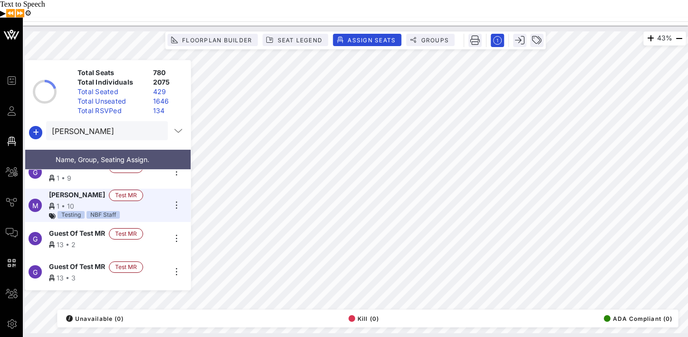
scroll to position [55, 0]
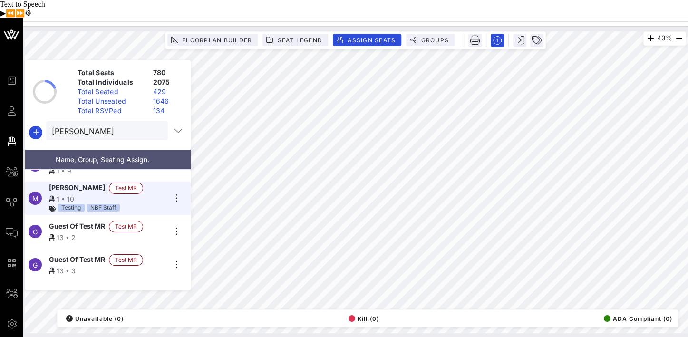
click at [87, 221] on div "G Guest Of Test MR Test MR 13 • 2" at bounding box center [104, 231] width 158 height 33
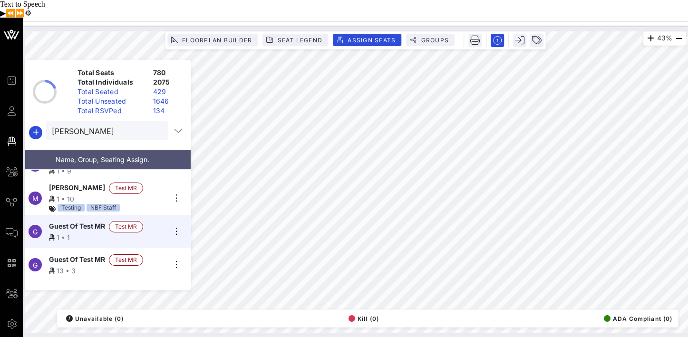
click at [76, 254] on span "Guest Of Test MR" at bounding box center [77, 259] width 56 height 11
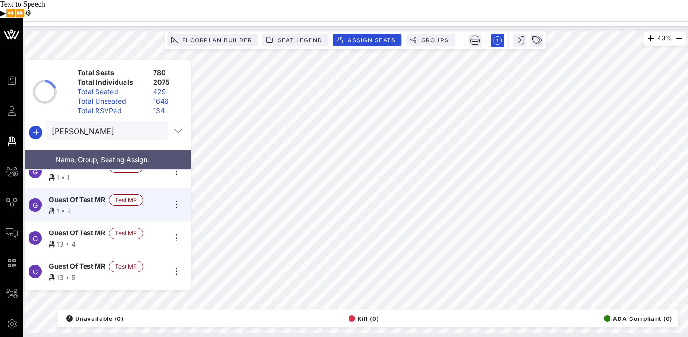
scroll to position [116, 0]
click at [80, 226] on span "Guest Of Test MR" at bounding box center [77, 231] width 56 height 11
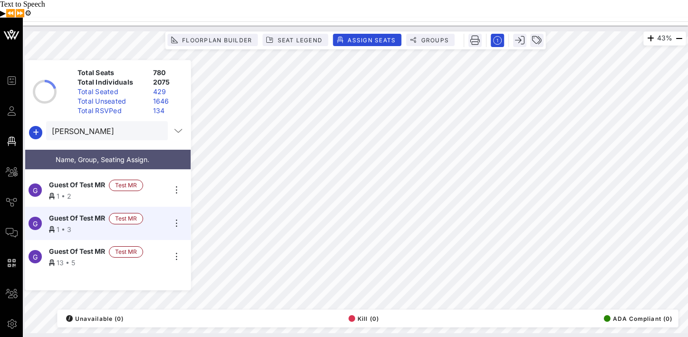
scroll to position [129, 0]
click at [77, 246] on span "Guest Of Test MR" at bounding box center [77, 251] width 56 height 11
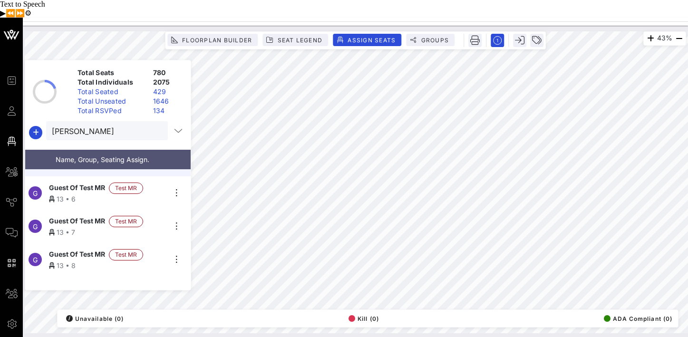
scroll to position [211, 0]
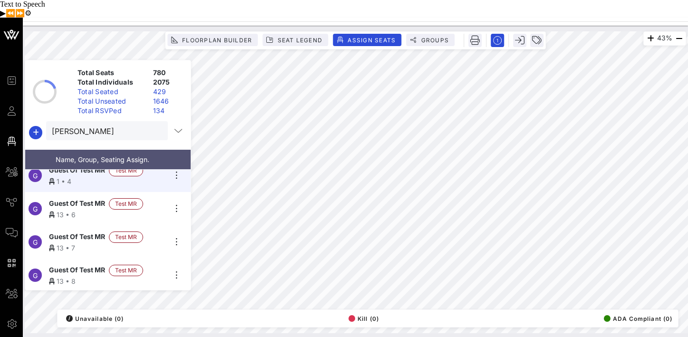
click at [96, 198] on span "Guest Of Test MR" at bounding box center [77, 203] width 56 height 11
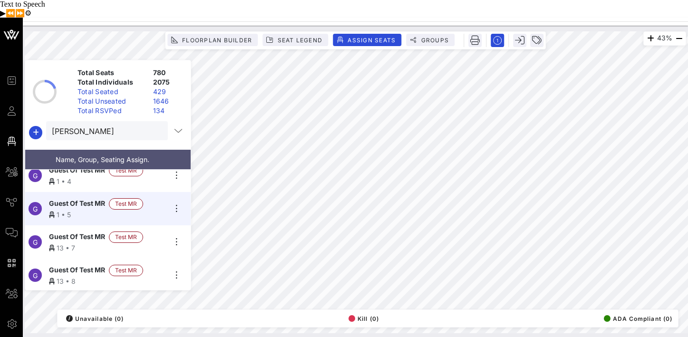
click at [84, 243] on div "13 • 7" at bounding box center [107, 248] width 117 height 10
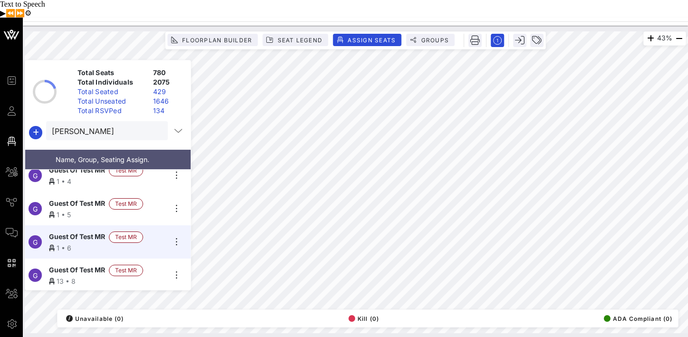
click at [72, 265] on span "Guest Of Test MR" at bounding box center [77, 270] width 56 height 11
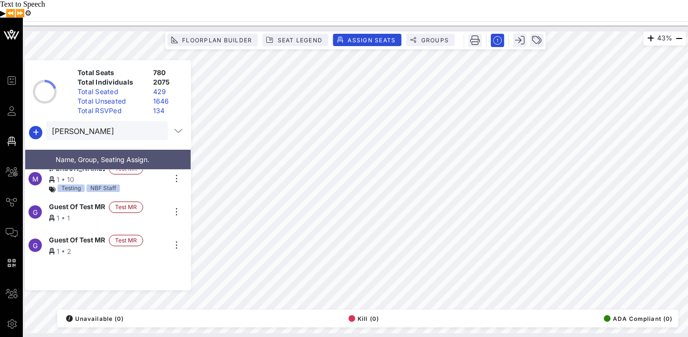
scroll to position [0, 0]
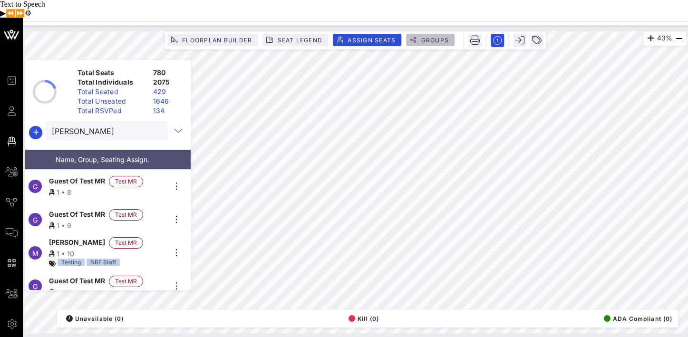
click at [440, 37] on span "Groups" at bounding box center [434, 40] width 29 height 7
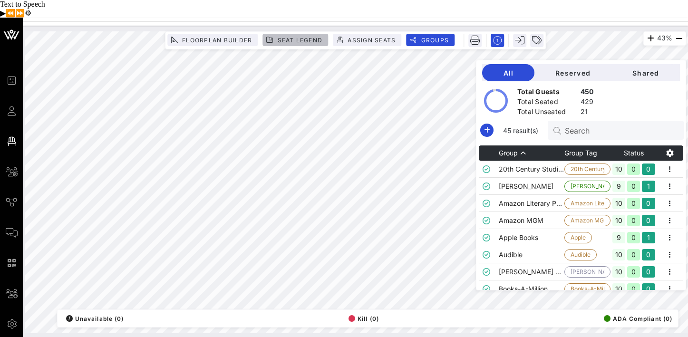
click at [282, 37] on span "Seat Legend" at bounding box center [300, 40] width 46 height 7
